Goal: Complete application form

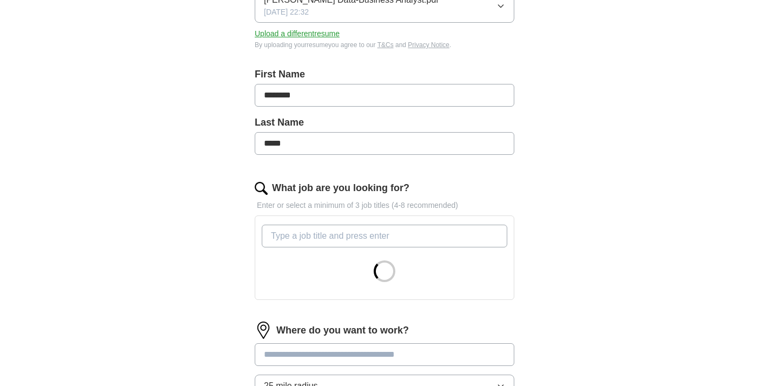
scroll to position [183, 0]
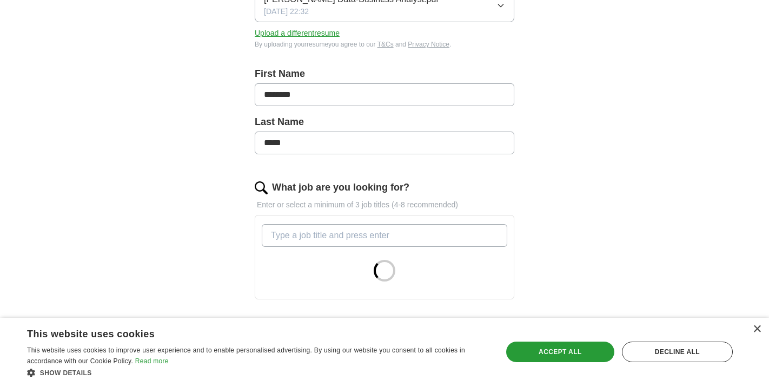
click at [318, 234] on input "What job are you looking for?" at bounding box center [385, 235] width 246 height 23
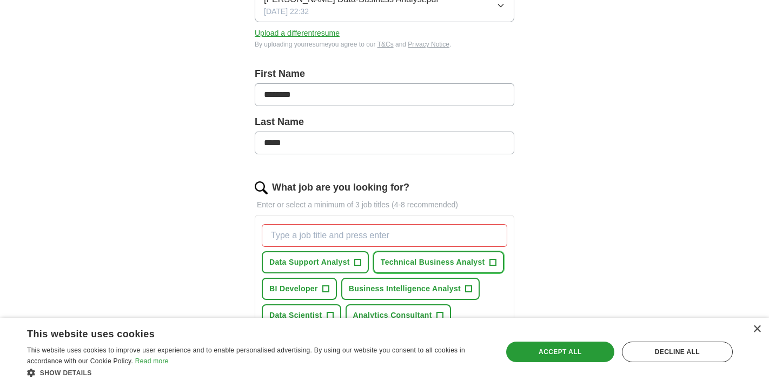
click at [490, 261] on span "+" at bounding box center [493, 262] width 6 height 9
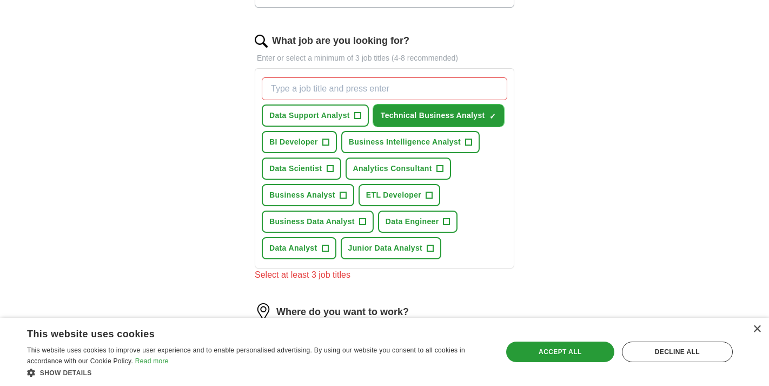
scroll to position [331, 0]
click at [366, 224] on button "Business Data Analyst +" at bounding box center [318, 221] width 112 height 22
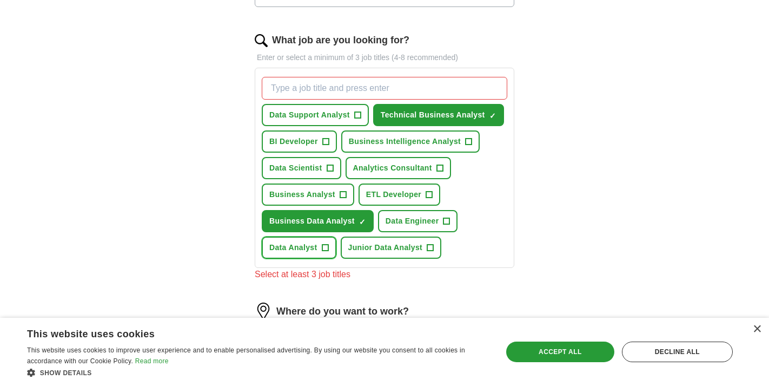
click at [325, 249] on span "+" at bounding box center [325, 247] width 6 height 9
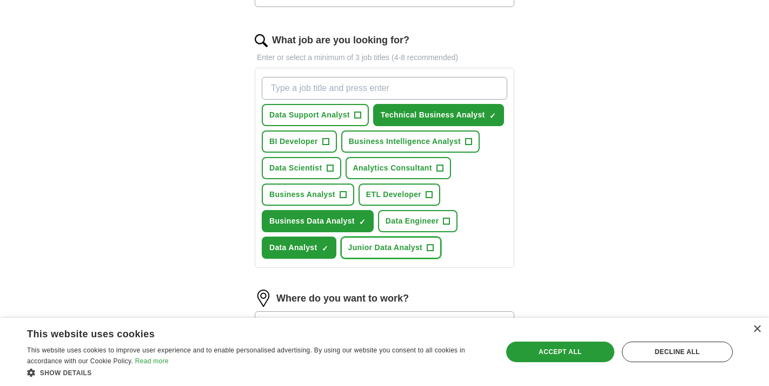
click at [432, 248] on span "+" at bounding box center [430, 247] width 6 height 9
click at [327, 195] on span "Business Analyst" at bounding box center [302, 194] width 66 height 11
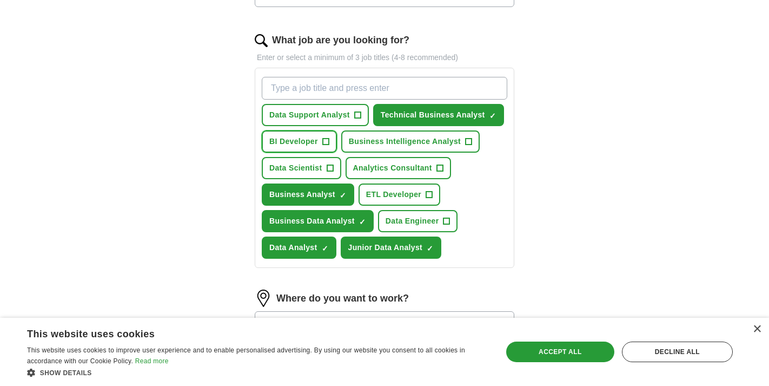
click at [304, 136] on span "BI Developer" at bounding box center [293, 141] width 49 height 11
click at [321, 118] on span "Data Support Analyst" at bounding box center [309, 114] width 81 height 11
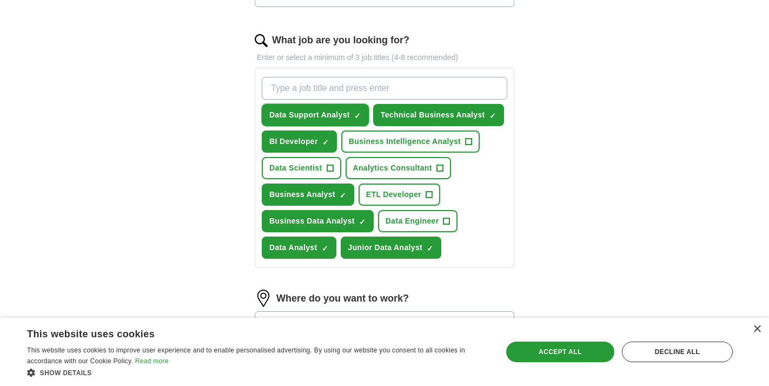
click at [321, 118] on span "Data Support Analyst" at bounding box center [309, 114] width 81 height 11
click at [371, 141] on span "Business Intelligence Analyst" at bounding box center [405, 141] width 112 height 11
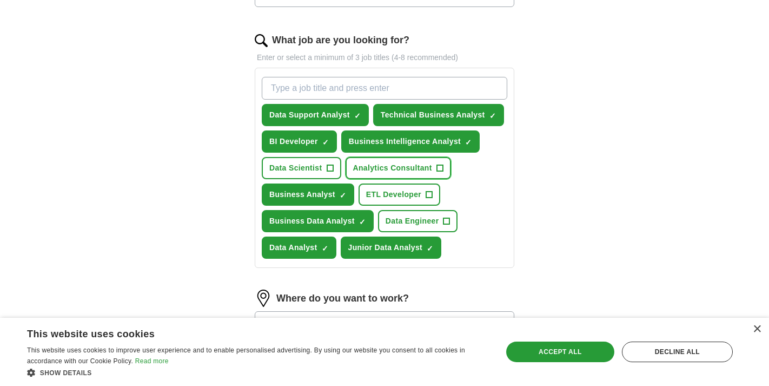
click at [377, 167] on span "Analytics Consultant" at bounding box center [392, 167] width 79 height 11
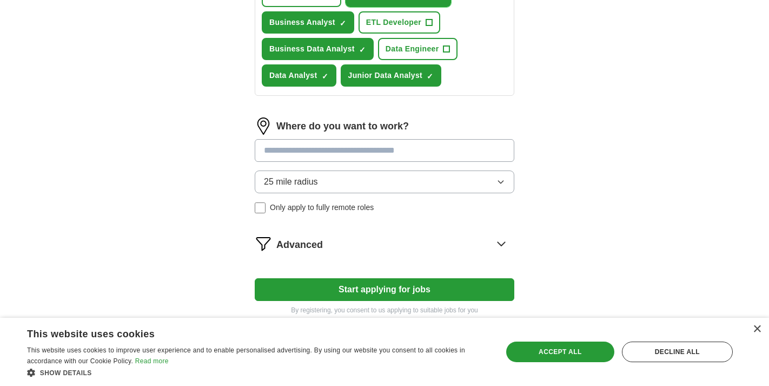
scroll to position [507, 0]
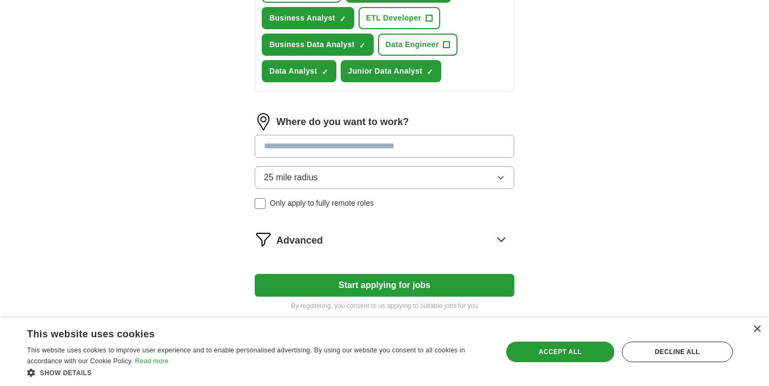
click at [361, 153] on input at bounding box center [385, 146] width 260 height 23
type input "***"
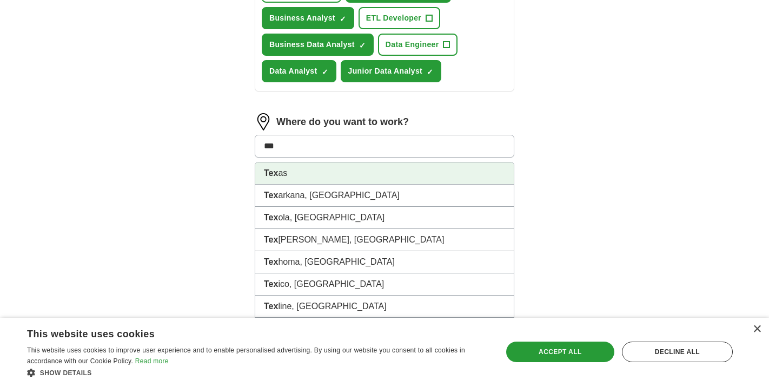
click at [333, 174] on li "Tex as" at bounding box center [384, 173] width 259 height 22
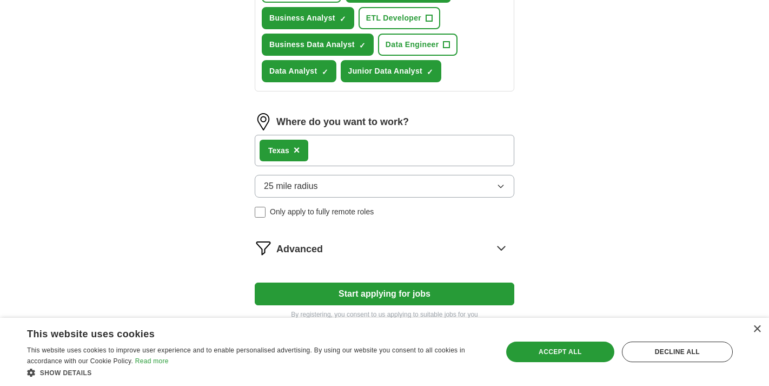
click at [376, 189] on button "25 mile radius" at bounding box center [385, 186] width 260 height 23
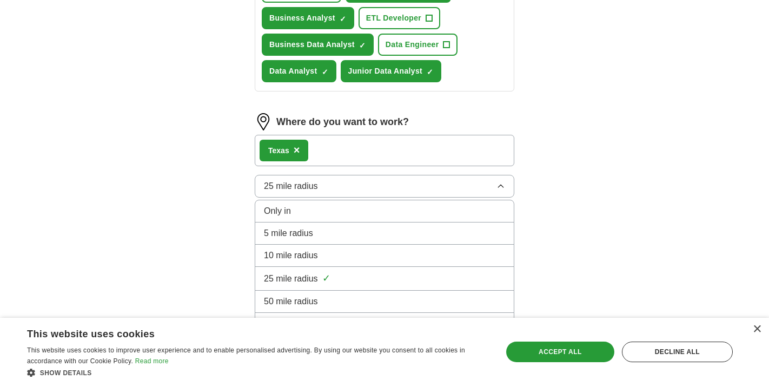
scroll to position [565, 0]
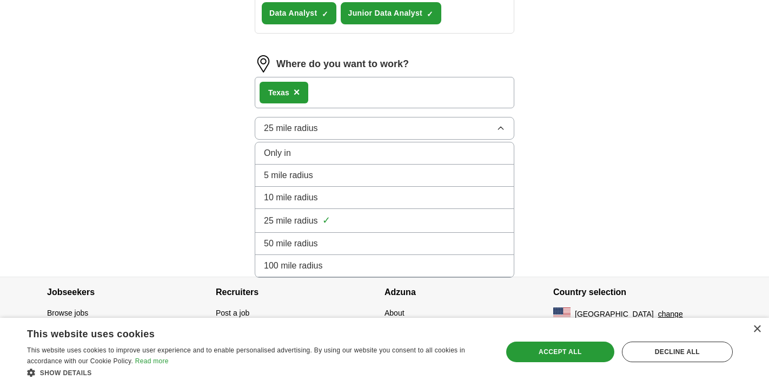
click at [344, 266] on div "100 mile radius" at bounding box center [384, 265] width 241 height 13
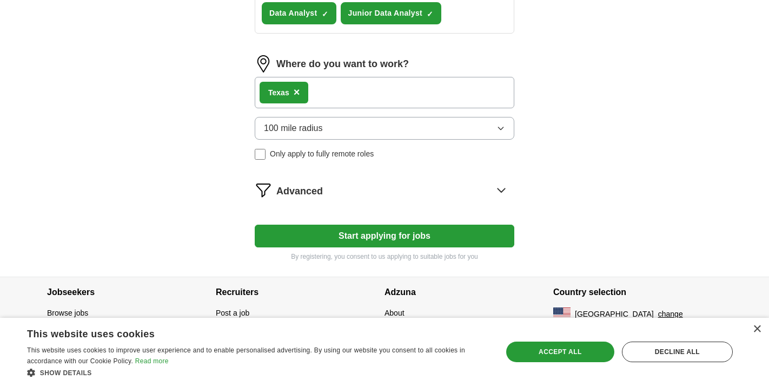
click at [345, 195] on div "Advanced" at bounding box center [395, 189] width 238 height 17
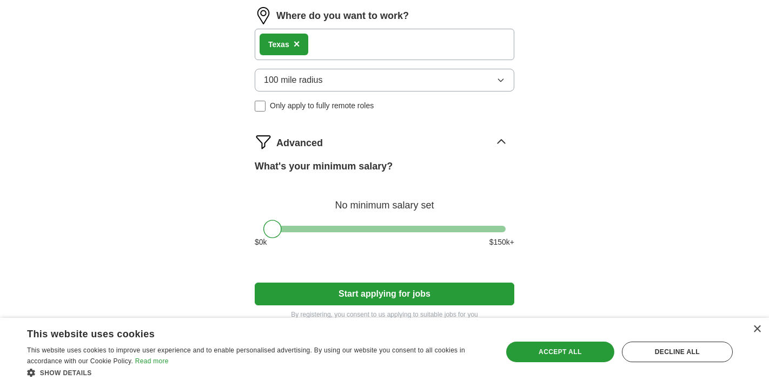
scroll to position [619, 0]
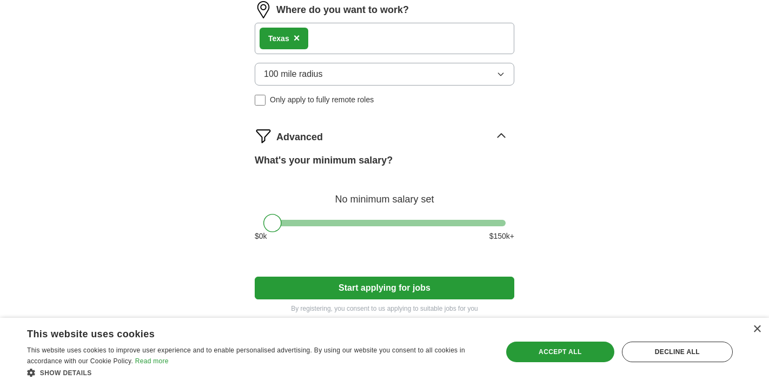
click at [274, 220] on div at bounding box center [272, 223] width 18 height 18
drag, startPoint x: 274, startPoint y: 220, endPoint x: 323, endPoint y: 220, distance: 48.7
click at [323, 220] on div at bounding box center [321, 223] width 18 height 18
click at [375, 285] on button "Start applying for jobs" at bounding box center [385, 287] width 260 height 23
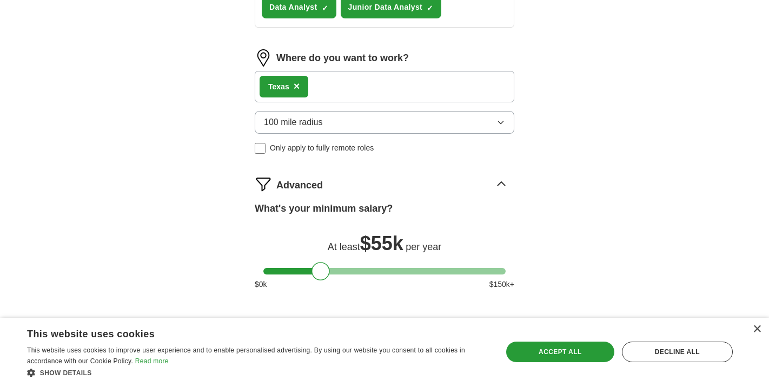
select select "**"
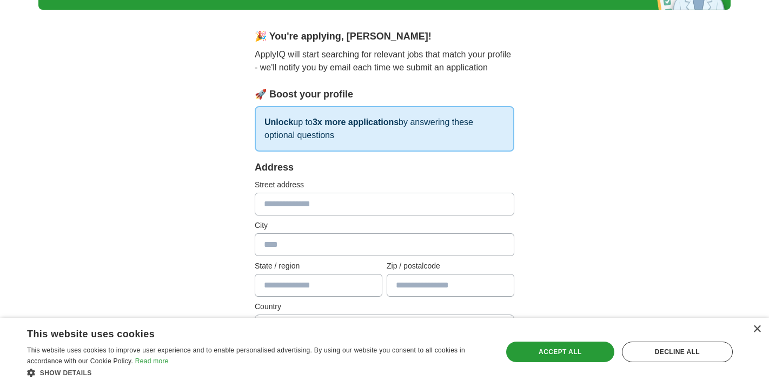
scroll to position [77, 0]
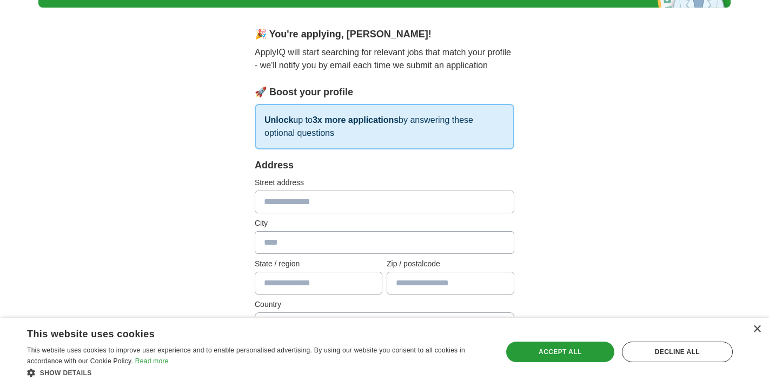
click at [366, 209] on input "text" at bounding box center [385, 201] width 260 height 23
type input "**********"
type input "********"
type input "**"
type input "*****"
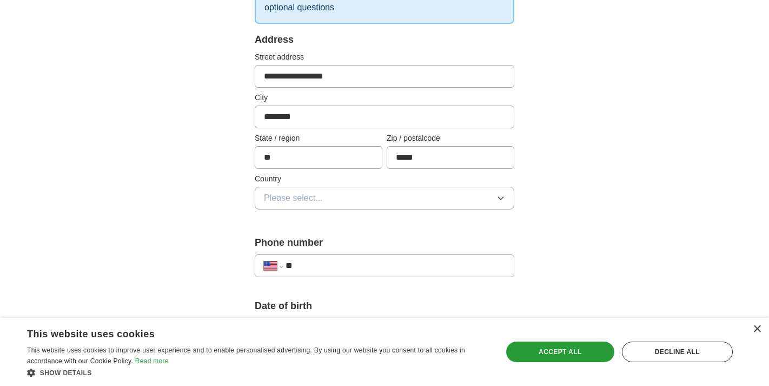
scroll to position [203, 0]
click at [358, 206] on button "Please select..." at bounding box center [385, 197] width 260 height 23
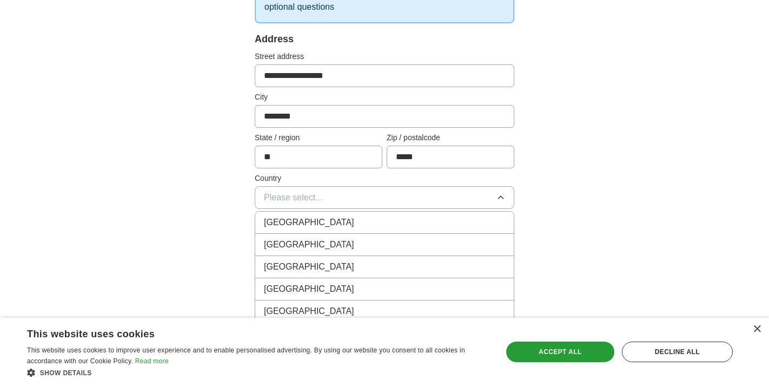
click at [345, 239] on div "United States" at bounding box center [384, 244] width 241 height 13
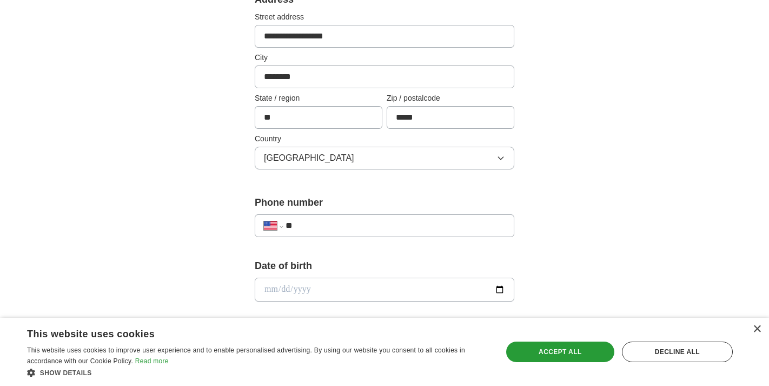
scroll to position [244, 0]
click at [347, 221] on input "**" at bounding box center [396, 224] width 220 height 13
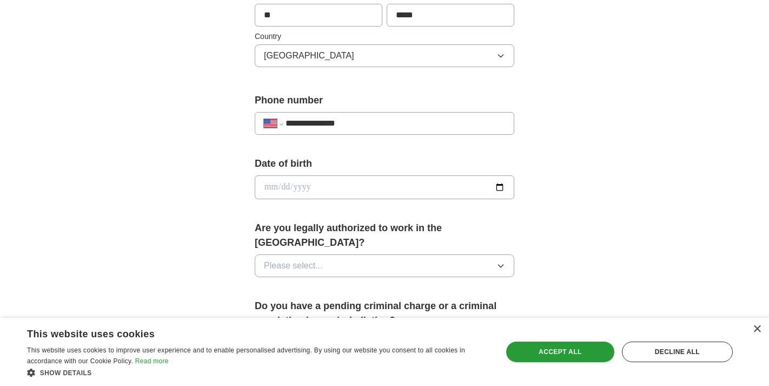
scroll to position [347, 0]
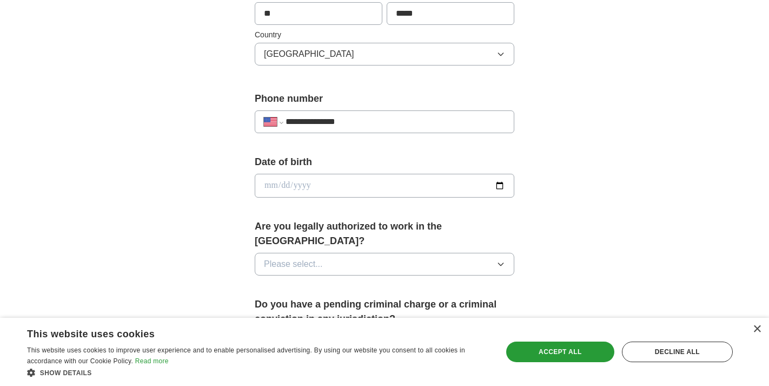
type input "**********"
click at [502, 184] on input "date" at bounding box center [385, 186] width 260 height 24
type input "**********"
click at [371, 255] on button "Please select..." at bounding box center [385, 264] width 260 height 23
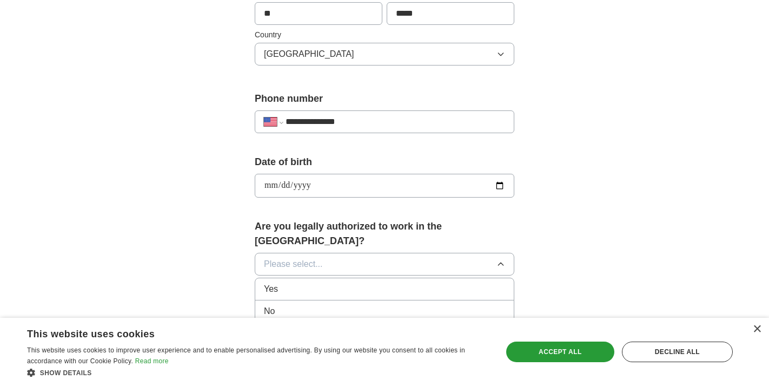
click at [357, 282] on div "Yes" at bounding box center [384, 288] width 241 height 13
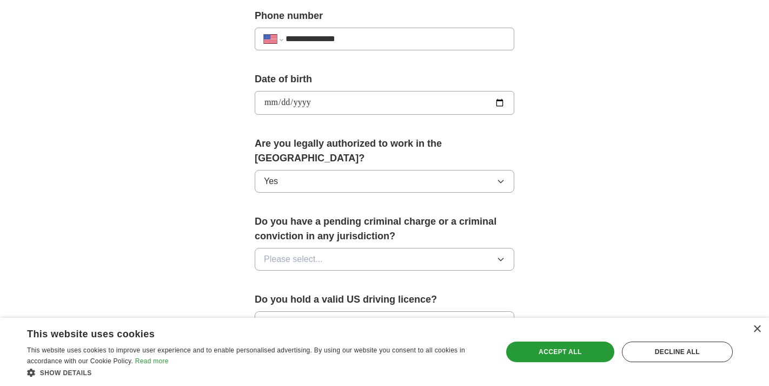
scroll to position [431, 0]
click at [365, 247] on button "Please select..." at bounding box center [385, 258] width 260 height 23
click at [350, 299] on div "No" at bounding box center [384, 305] width 241 height 13
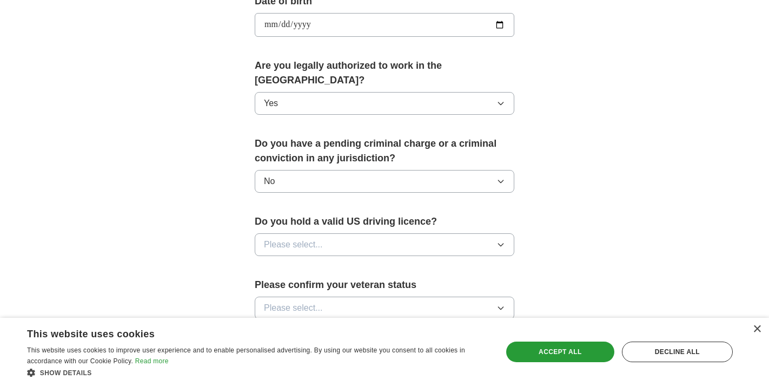
scroll to position [510, 0]
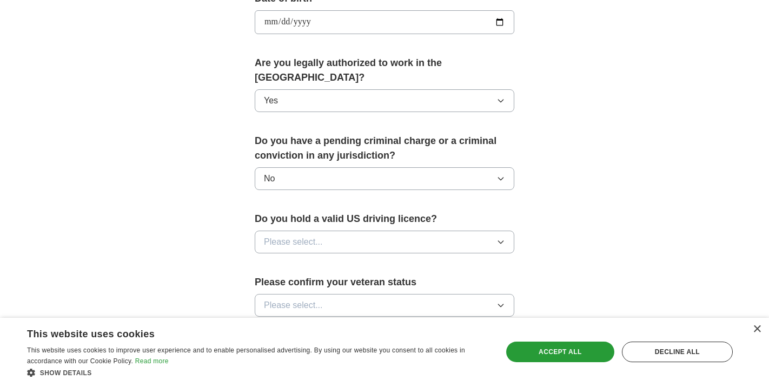
click at [353, 230] on button "Please select..." at bounding box center [385, 241] width 260 height 23
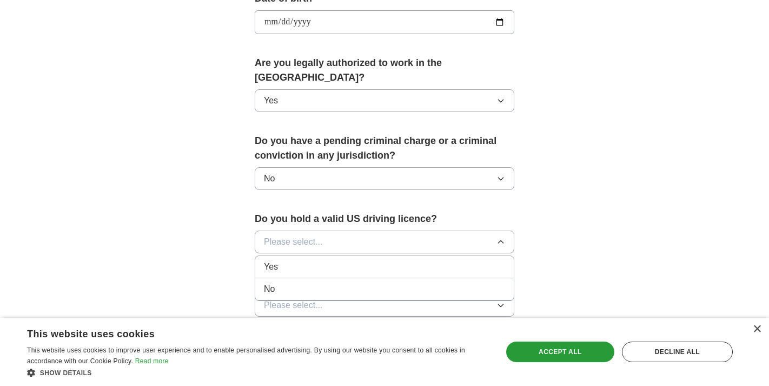
click at [344, 282] on div "No" at bounding box center [384, 288] width 241 height 13
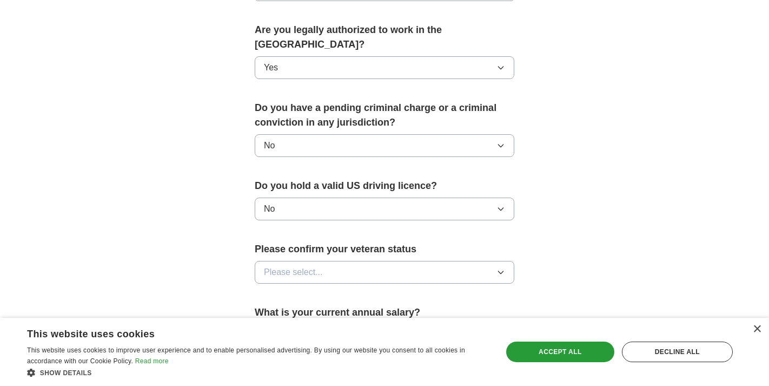
scroll to position [563, 0]
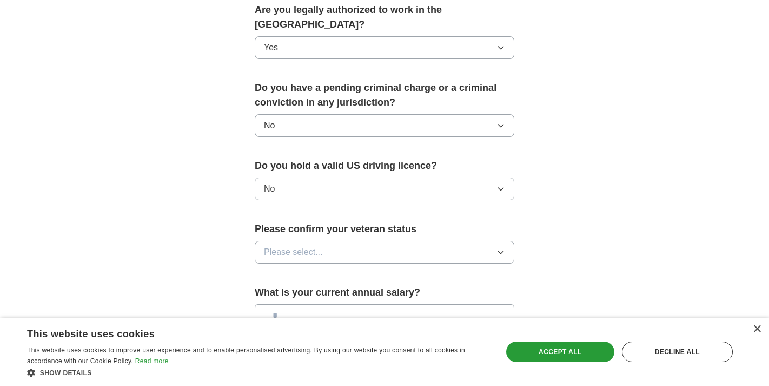
click at [352, 241] on button "Please select..." at bounding box center [385, 252] width 260 height 23
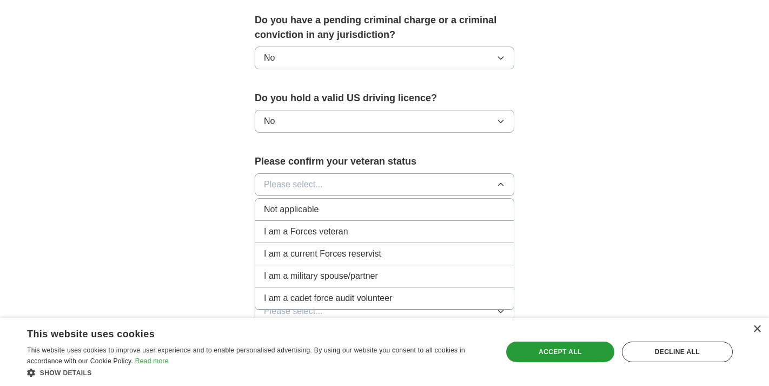
scroll to position [635, 0]
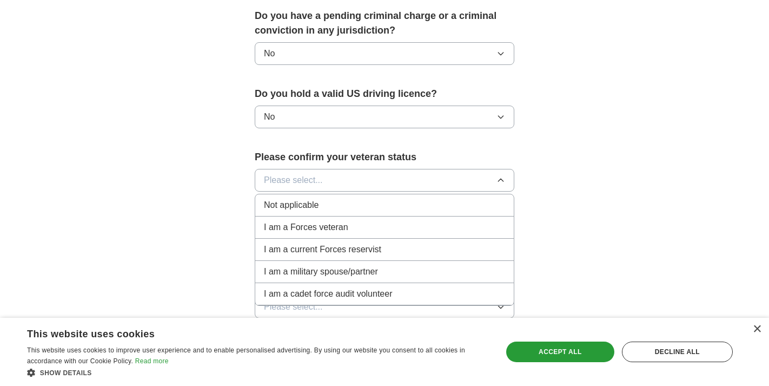
click at [339, 199] on div "Not applicable" at bounding box center [384, 205] width 241 height 13
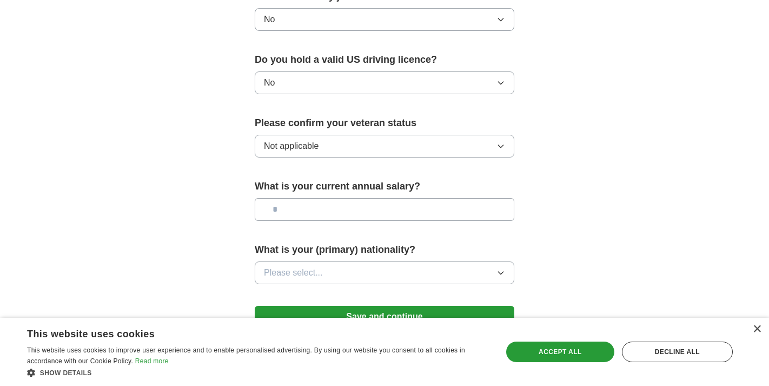
scroll to position [670, 0]
click at [339, 197] on input "text" at bounding box center [385, 208] width 260 height 23
click at [332, 261] on button "Please select..." at bounding box center [385, 272] width 260 height 23
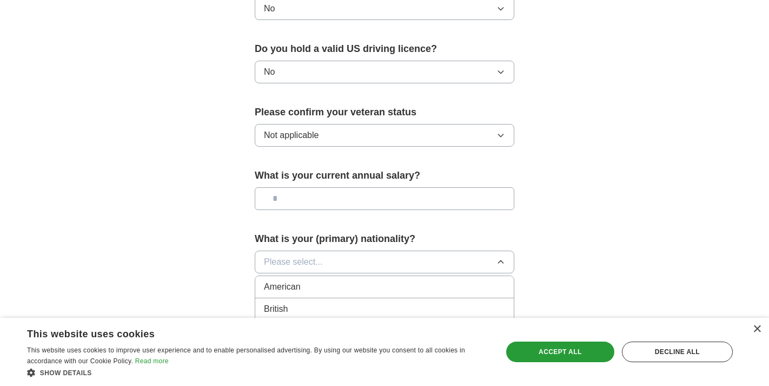
scroll to position [681, 0]
click at [328, 250] on button "Please select..." at bounding box center [385, 261] width 260 height 23
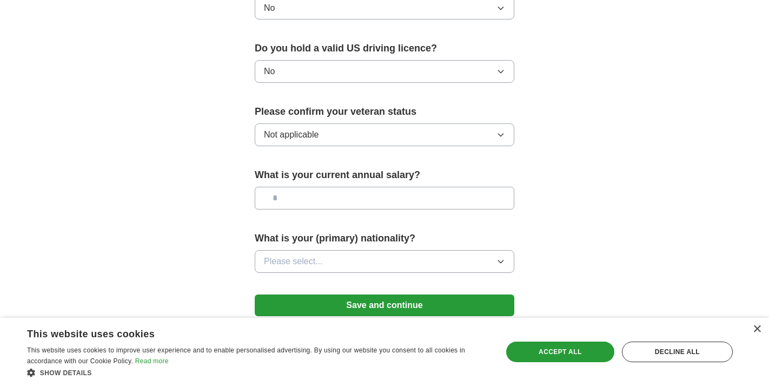
click at [306, 255] on span "Please select..." at bounding box center [293, 261] width 59 height 13
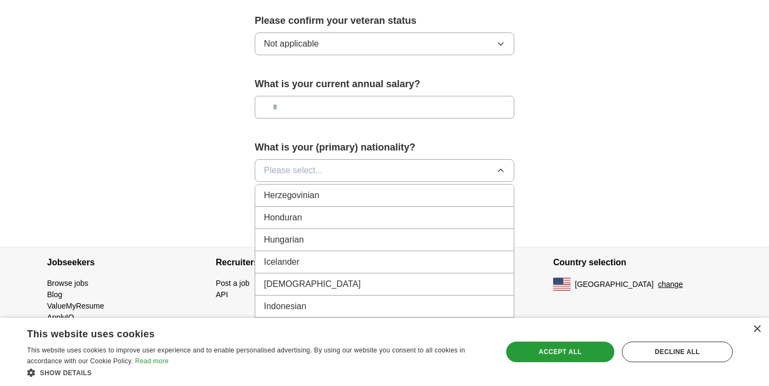
scroll to position [1690, 0]
click at [299, 274] on div "Indian" at bounding box center [384, 280] width 241 height 13
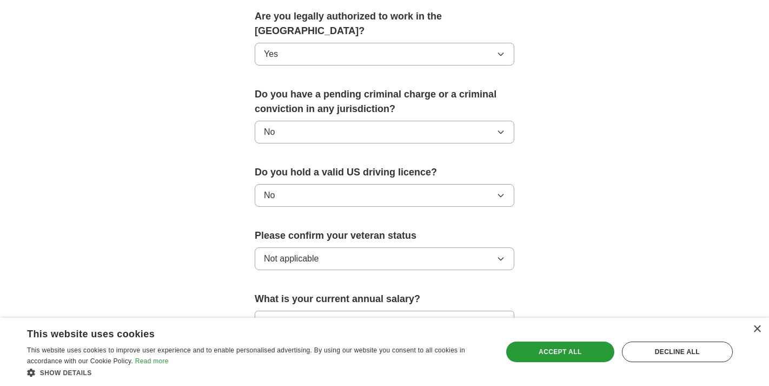
scroll to position [543, 0]
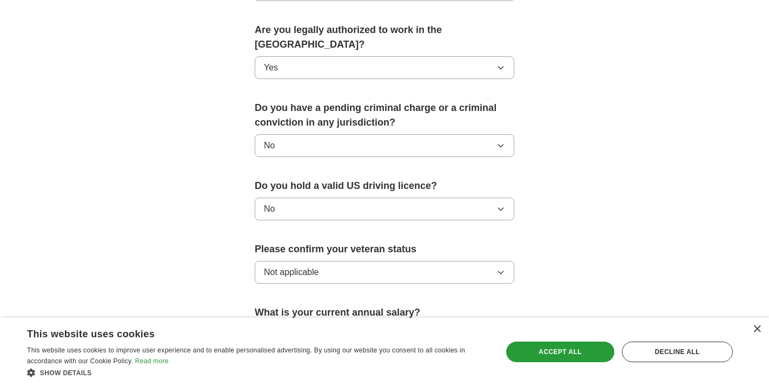
click at [346, 197] on button "No" at bounding box center [385, 208] width 260 height 23
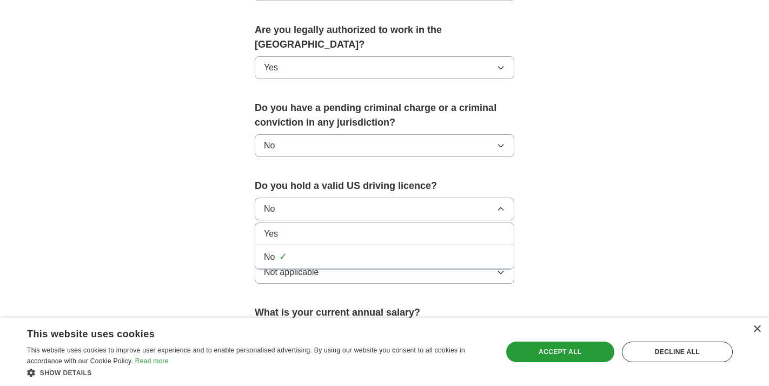
click at [339, 227] on div "Yes" at bounding box center [384, 233] width 241 height 13
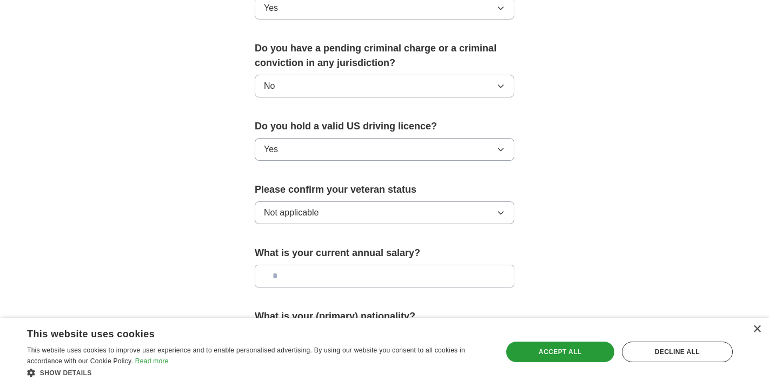
scroll to position [727, 0]
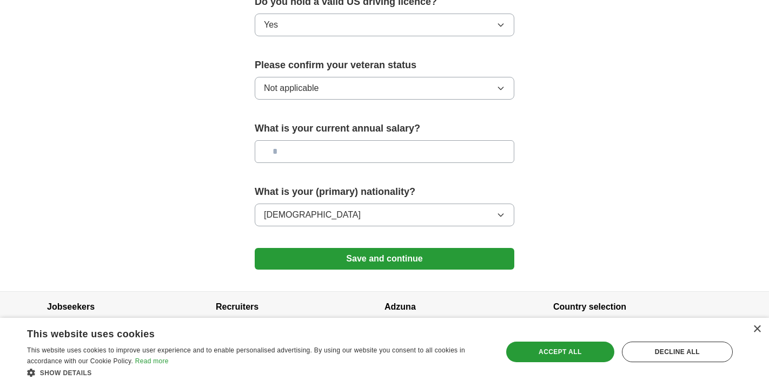
click at [349, 249] on button "Save and continue" at bounding box center [385, 259] width 260 height 22
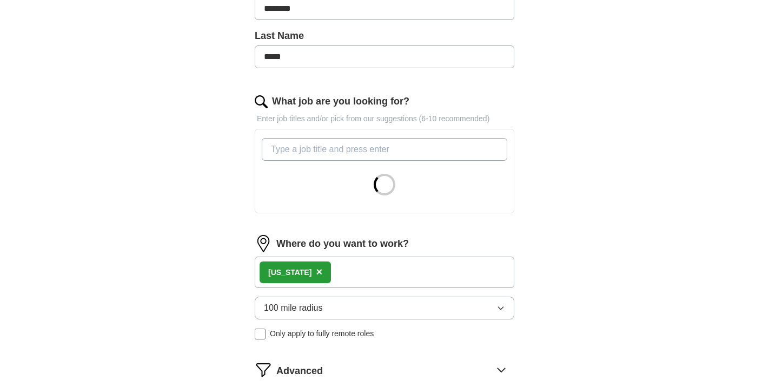
scroll to position [271, 0]
